Goal: Task Accomplishment & Management: Manage account settings

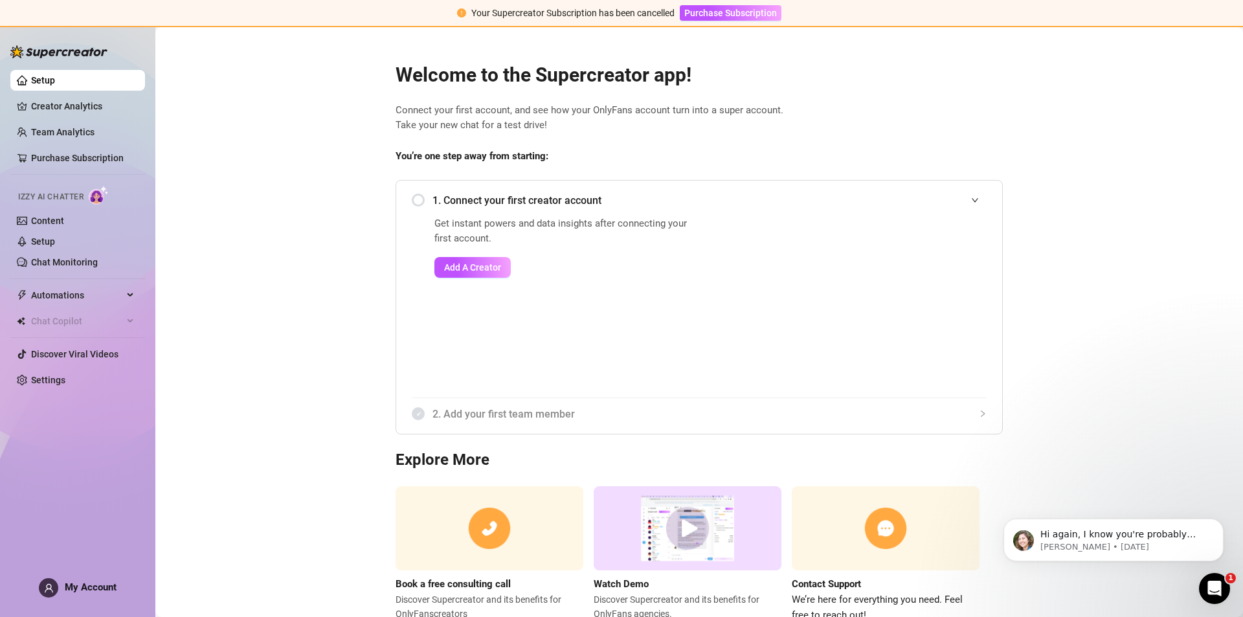
click at [36, 366] on ul "Setup Creator Analytics Team Analytics Purchase Subscription Izzy AI Chatter Co…" at bounding box center [77, 230] width 135 height 331
click at [49, 377] on link "Settings" at bounding box center [48, 380] width 34 height 10
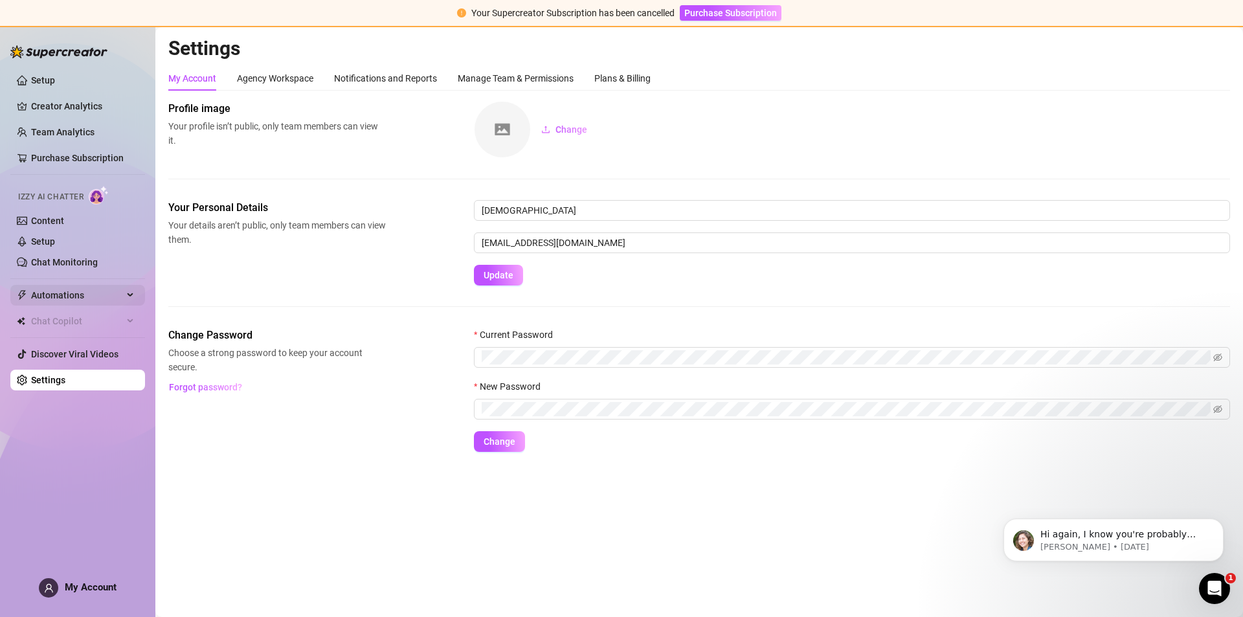
click at [76, 300] on span "Automations" at bounding box center [77, 295] width 92 height 21
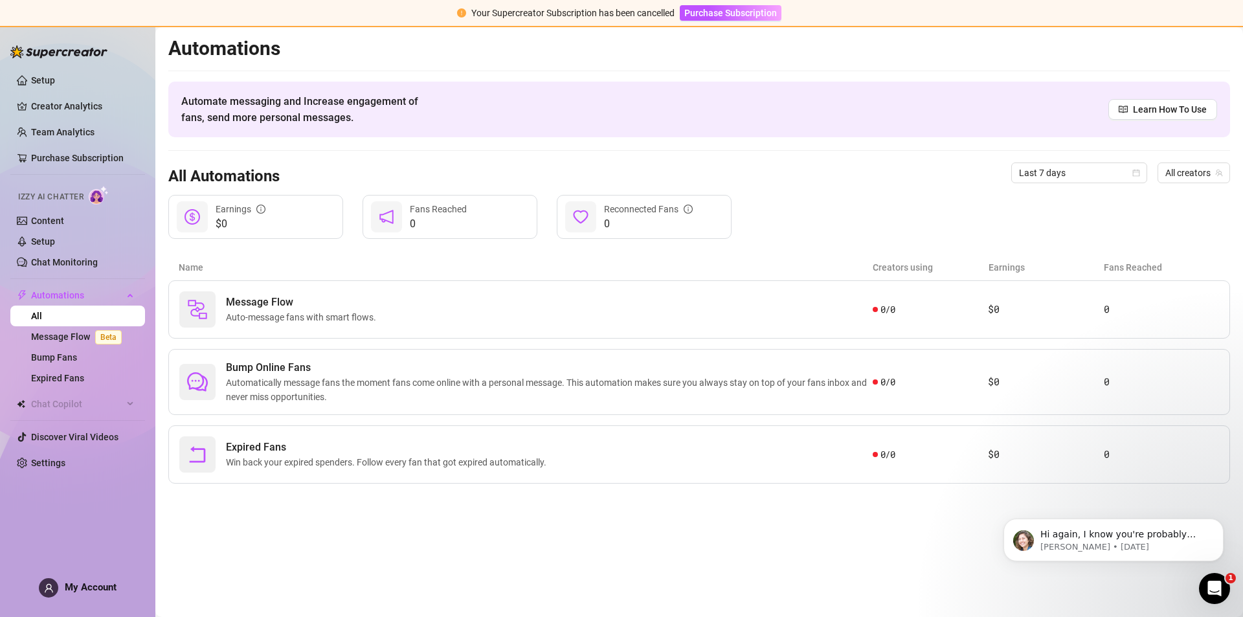
click at [36, 65] on div at bounding box center [58, 45] width 97 height 39
click at [34, 78] on link "Setup" at bounding box center [43, 80] width 24 height 10
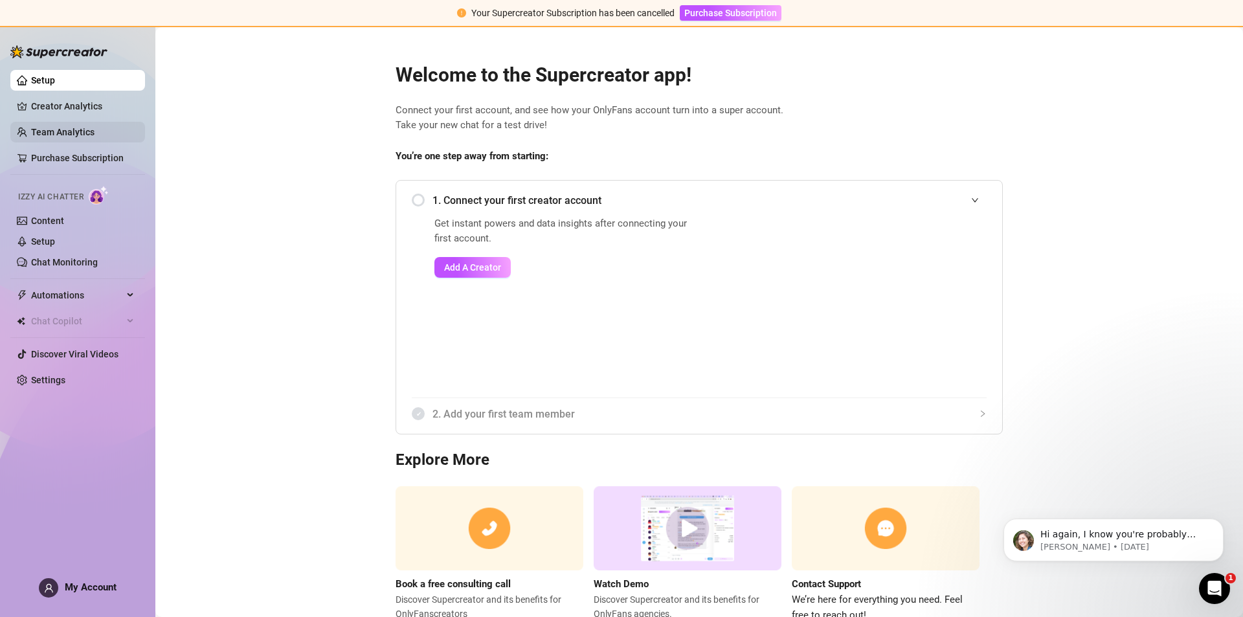
click at [40, 128] on link "Team Analytics" at bounding box center [62, 132] width 63 height 10
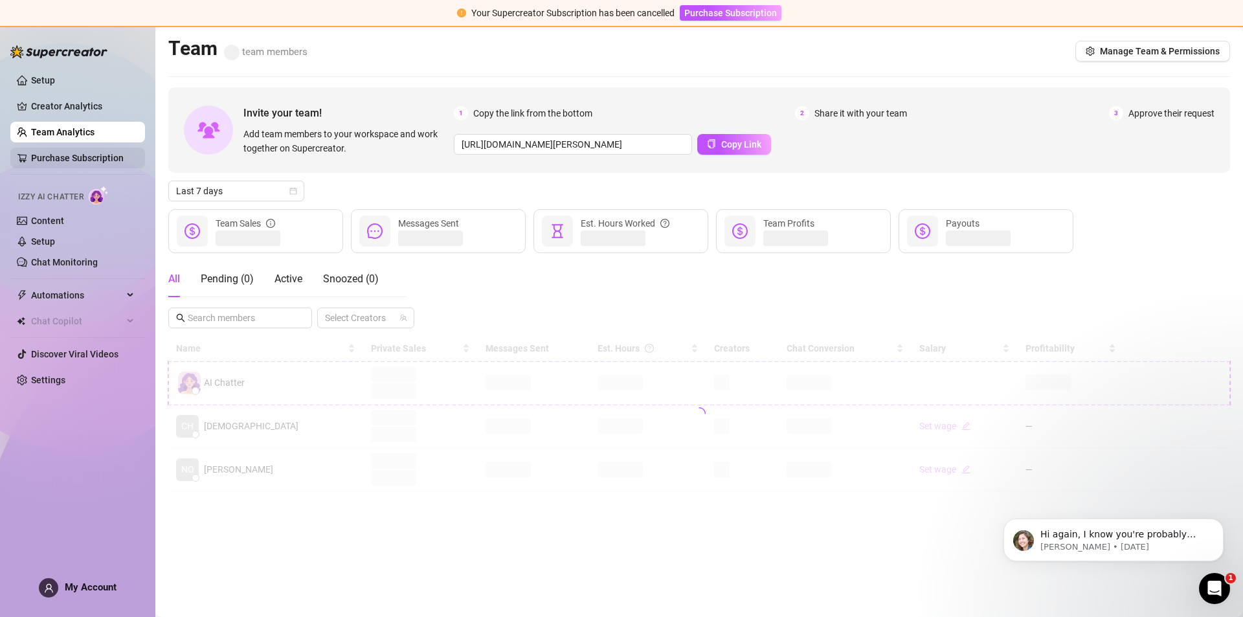
click at [46, 153] on link "Purchase Subscription" at bounding box center [77, 158] width 93 height 10
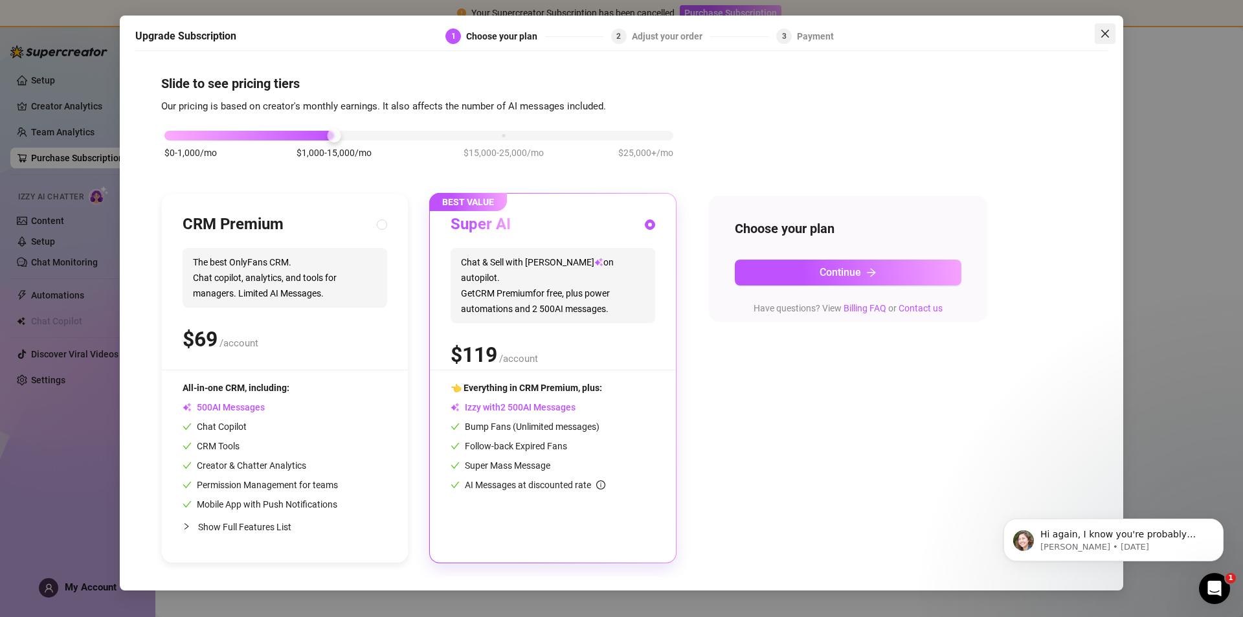
click at [1099, 36] on span "Close" at bounding box center [1105, 33] width 21 height 10
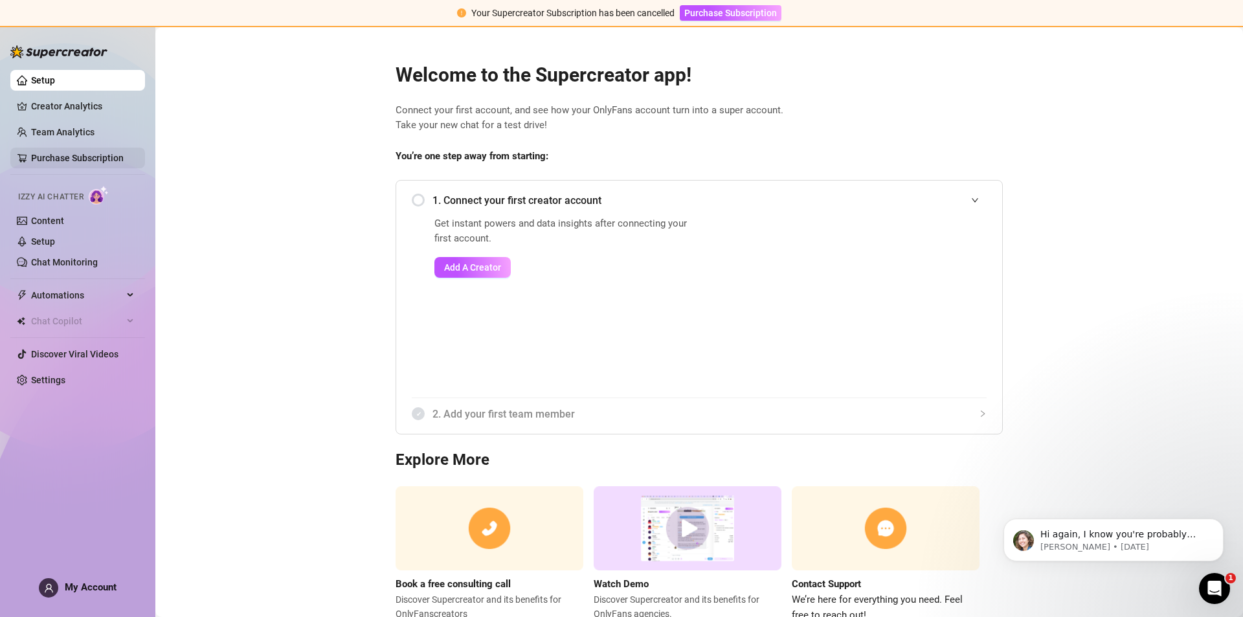
click at [54, 157] on link "Purchase Subscription" at bounding box center [77, 158] width 93 height 10
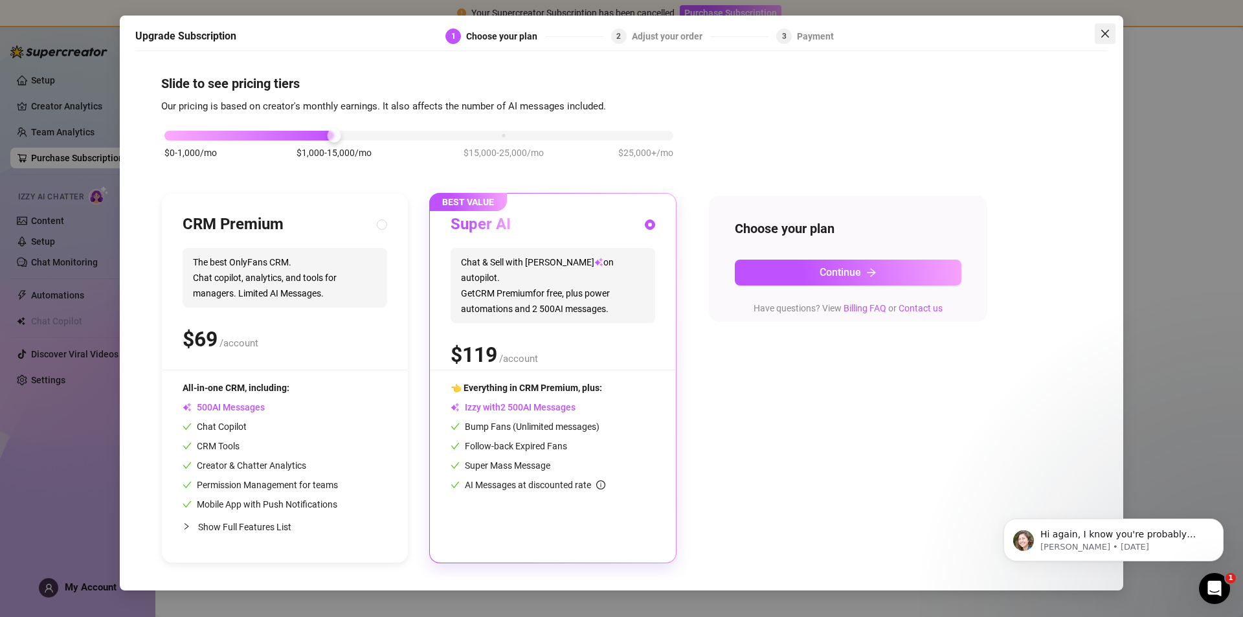
click at [1102, 38] on icon "close" at bounding box center [1105, 33] width 10 height 10
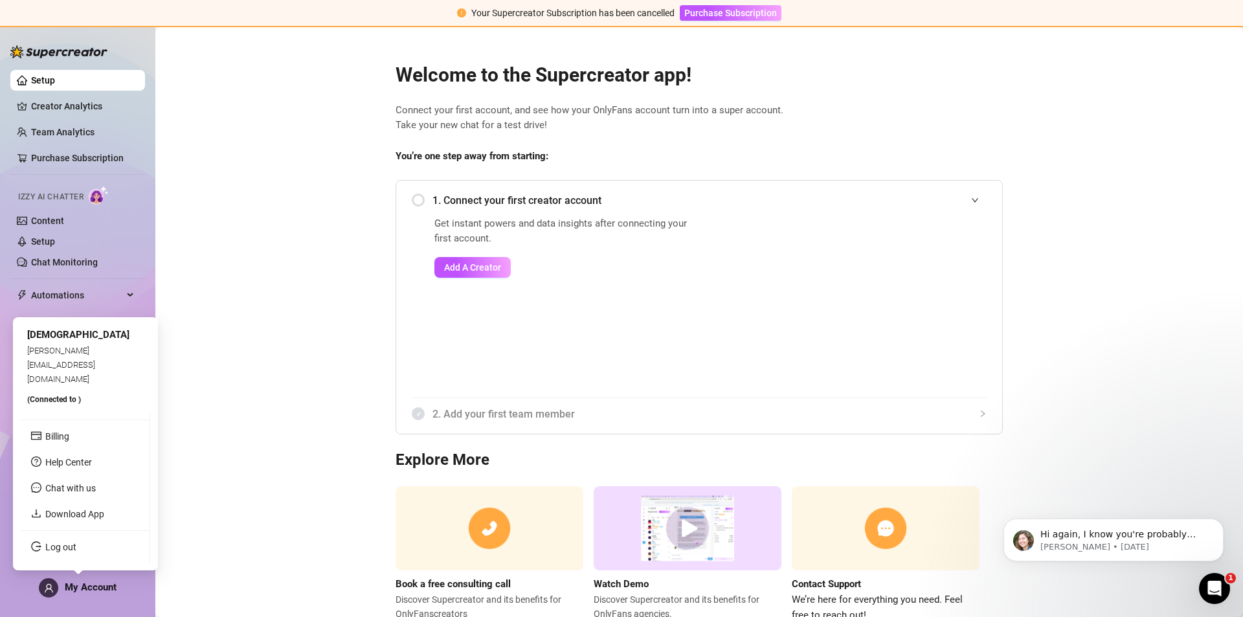
click at [79, 582] on span "My Account" at bounding box center [91, 587] width 52 height 12
click at [70, 550] on link "Log out" at bounding box center [60, 547] width 31 height 10
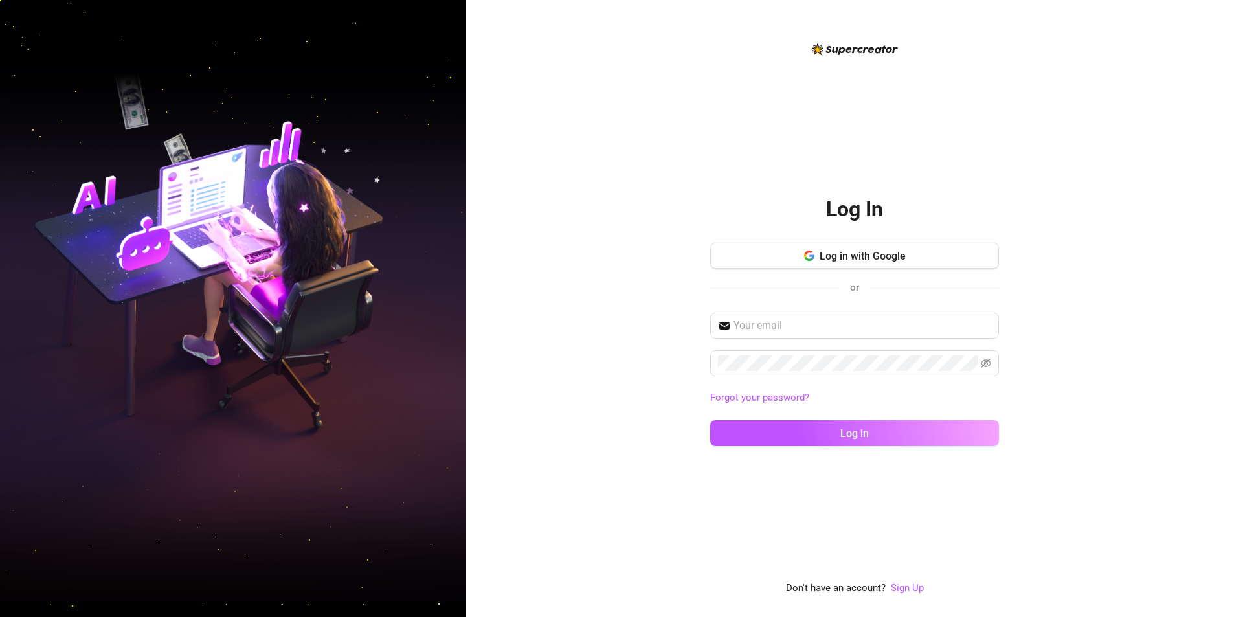
click at [1062, 146] on div "Log In Log in with Google or Forgot your password? Log in Don't have an account…" at bounding box center [854, 308] width 777 height 617
click at [771, 308] on div "Log in with Google or" at bounding box center [854, 278] width 289 height 70
click at [772, 314] on span at bounding box center [854, 326] width 289 height 26
click at [772, 324] on input "text" at bounding box center [862, 326] width 258 height 16
paste input "[EMAIL_ADDRESS][DOMAIN_NAME];@Jde10111997@"
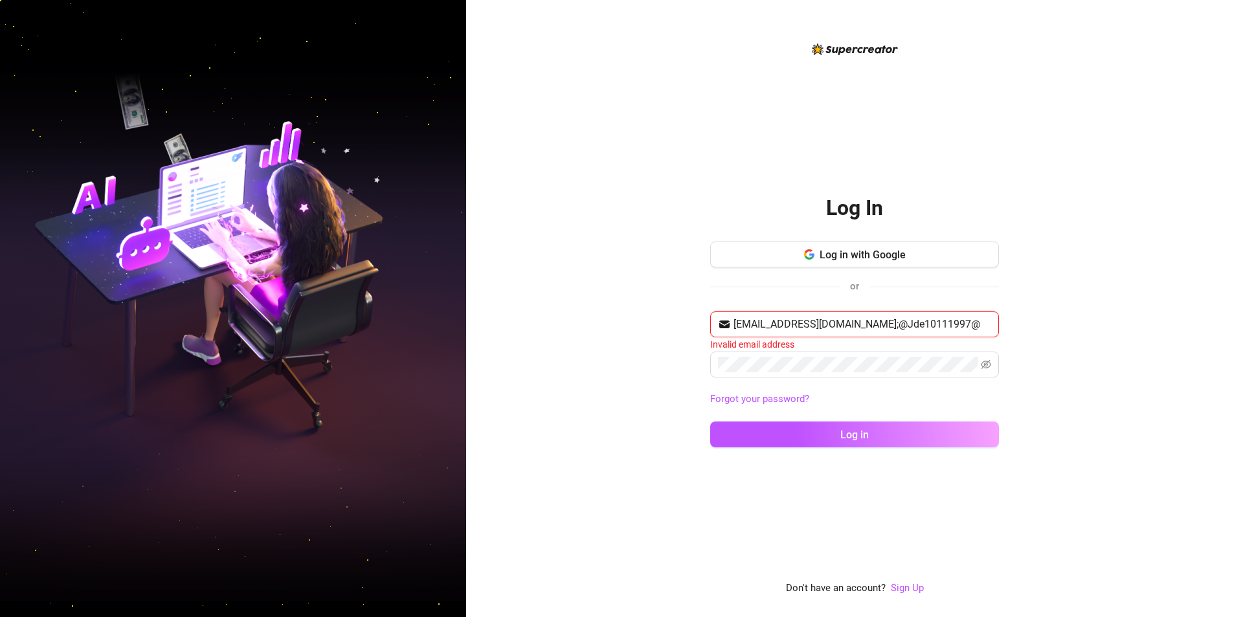
drag, startPoint x: 854, startPoint y: 320, endPoint x: 944, endPoint y: 318, distance: 90.0
click at [944, 318] on input "[EMAIL_ADDRESS][DOMAIN_NAME];@Jde10111997@" at bounding box center [862, 325] width 258 height 16
drag, startPoint x: 843, startPoint y: 326, endPoint x: 1030, endPoint y: 308, distance: 187.3
click at [1030, 308] on div "Log In Log in with Google or [EMAIL_ADDRESS][DOMAIN_NAME];@Jde10111997@ Invalid…" at bounding box center [854, 308] width 777 height 617
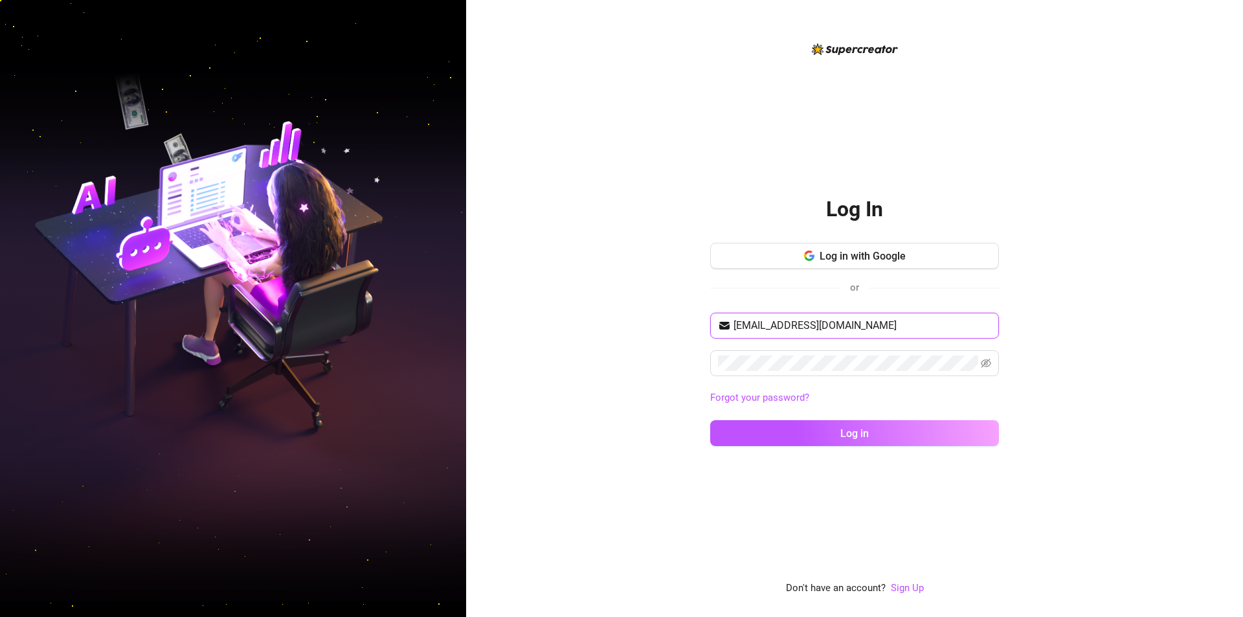
type input "[EMAIL_ADDRESS][DOMAIN_NAME]"
click at [827, 379] on div "[EMAIL_ADDRESS][DOMAIN_NAME] Forgot your password? Log in" at bounding box center [854, 385] width 289 height 145
click at [814, 430] on button "Log in" at bounding box center [854, 433] width 289 height 26
